Goal: Information Seeking & Learning: Learn about a topic

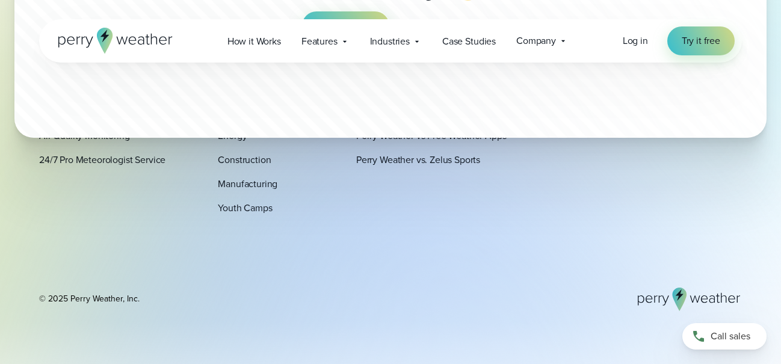
scroll to position [4555, 0]
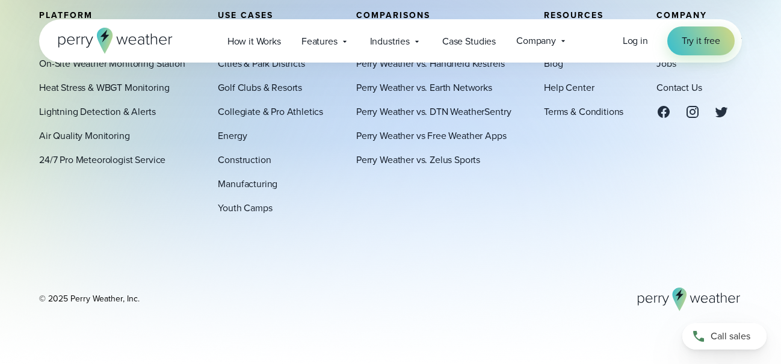
click at [445, 10] on footer "Platform How It Works On-Site Weather Monitoring Station Heat Stress & WBGT Mon…" at bounding box center [390, 160] width 781 height 407
click at [460, 70] on link "Perry Weather vs. Handheld Kestrels" at bounding box center [430, 63] width 148 height 14
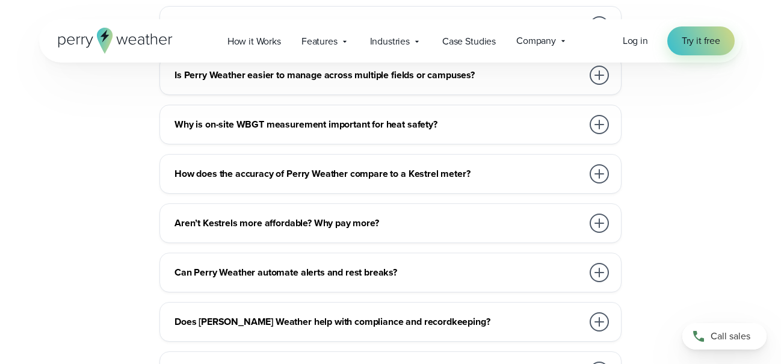
scroll to position [3609, 0]
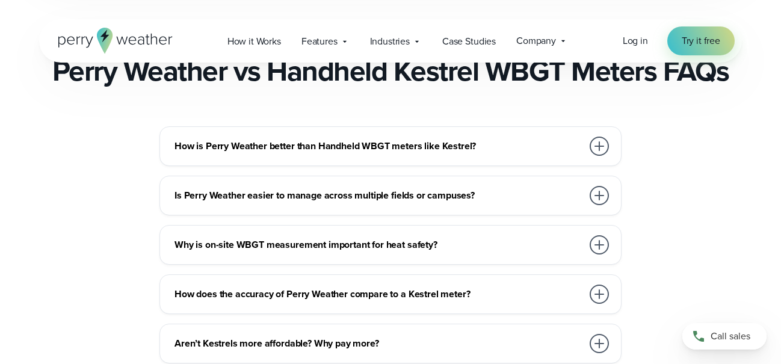
click at [474, 188] on h3 "Is Perry Weather easier to manage across multiple fields or campuses?" at bounding box center [378, 195] width 408 height 14
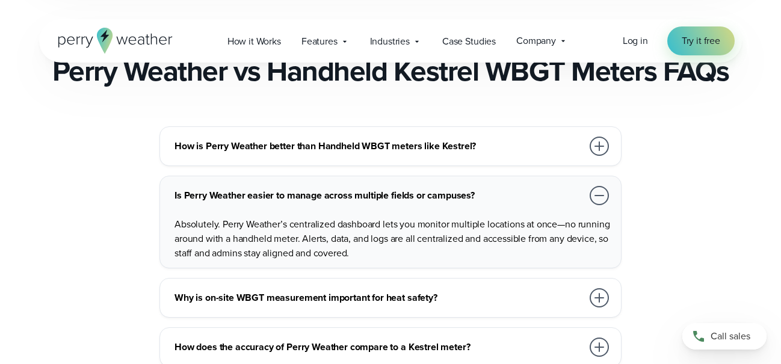
scroll to position [3789, 0]
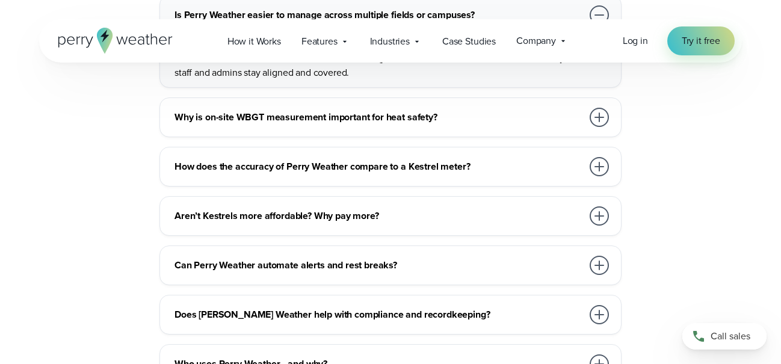
click at [447, 172] on div "How does the accuracy of Perry Weather compare to a Kestrel meter? Perry Weathe…" at bounding box center [390, 167] width 462 height 40
click at [448, 168] on div "How does the accuracy of Perry Weather compare to a Kestrel meter?" at bounding box center [392, 167] width 437 height 24
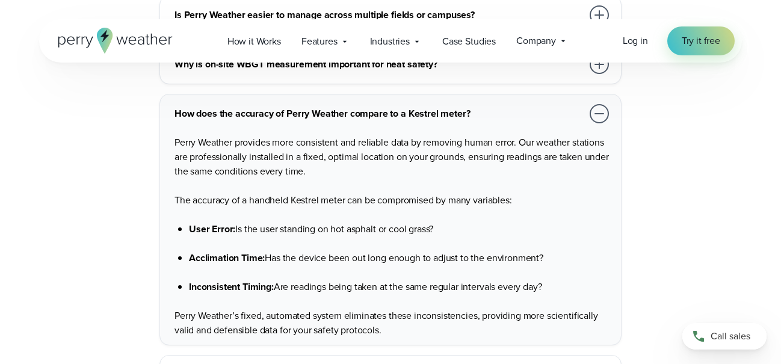
scroll to position [3909, 0]
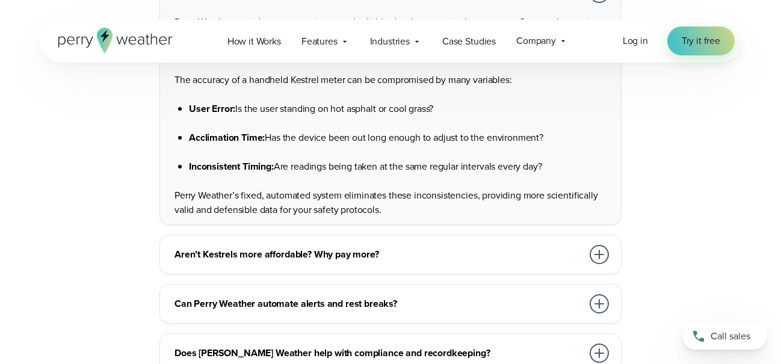
click at [395, 242] on div "Aren’t Kestrels more affordable? Why pay more?" at bounding box center [392, 254] width 437 height 24
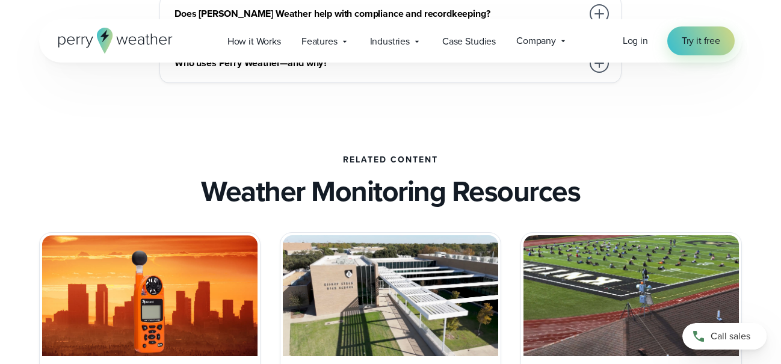
scroll to position [3969, 0]
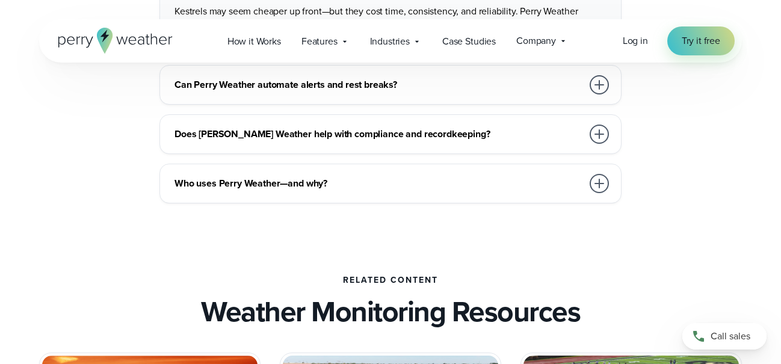
click at [402, 180] on h3 "Who uses Perry Weather—and why?" at bounding box center [378, 183] width 408 height 14
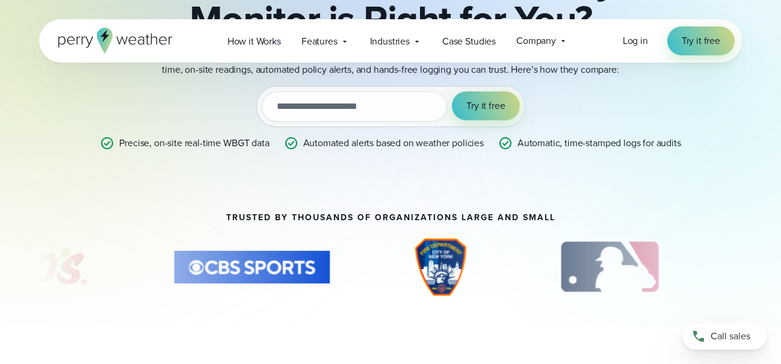
scroll to position [120, 0]
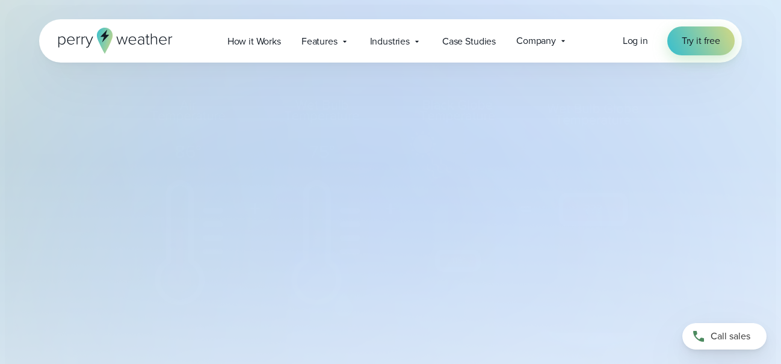
select select "***"
type input "*******"
